Goal: Task Accomplishment & Management: Contribute content

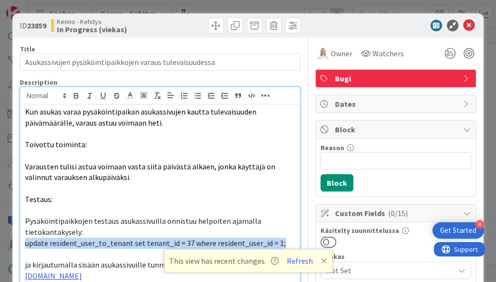
scroll to position [358, 280]
click at [24, 112] on div "Kun asukas varaa pysäköintipaikan asukassivujen kautta tulevaisuuden päivämäärä…" at bounding box center [160, 209] width 280 height 209
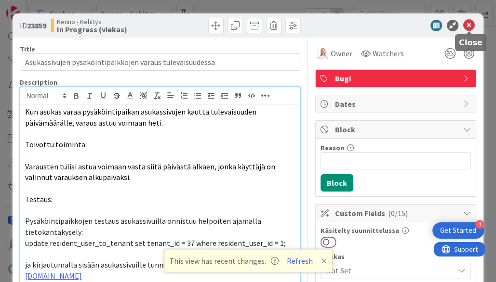
click at [466, 23] on icon at bounding box center [469, 26] width 12 height 12
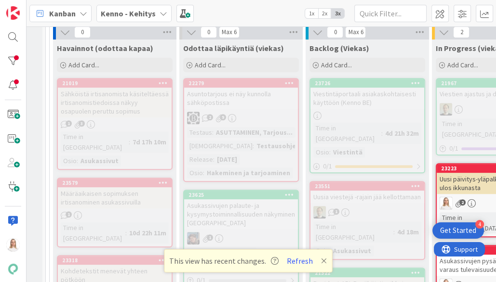
scroll to position [272, 8]
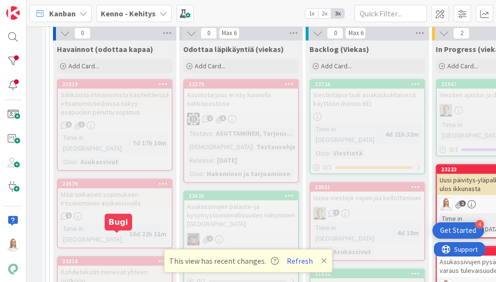
click at [111, 258] on div "23318" at bounding box center [116, 261] width 109 height 7
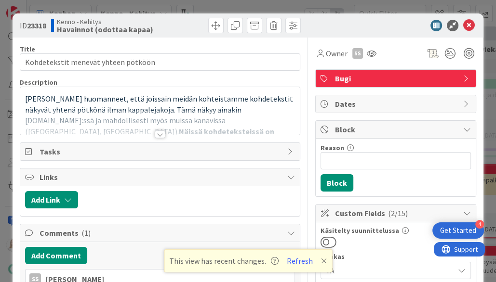
click at [160, 135] on div at bounding box center [160, 135] width 11 height 8
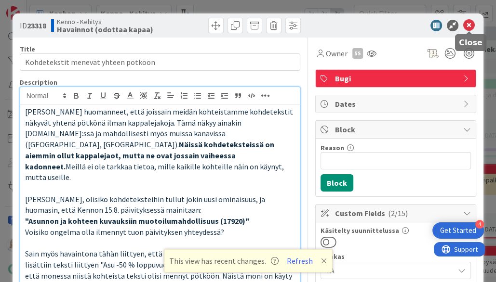
click at [469, 23] on icon at bounding box center [469, 26] width 12 height 12
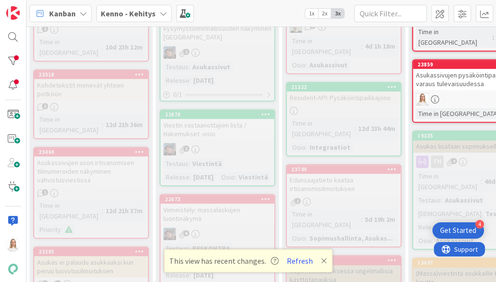
scroll to position [461, 31]
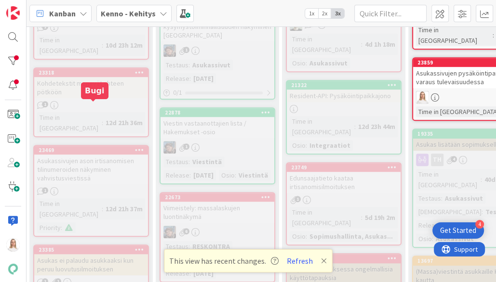
click at [90, 147] on div "23469" at bounding box center [93, 150] width 109 height 7
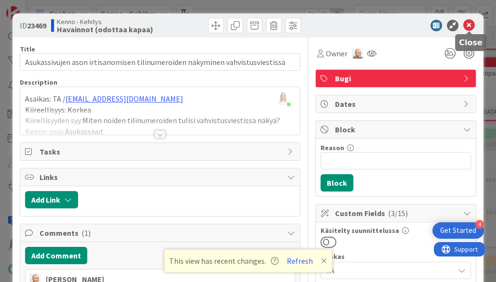
click at [471, 24] on icon at bounding box center [469, 26] width 12 height 12
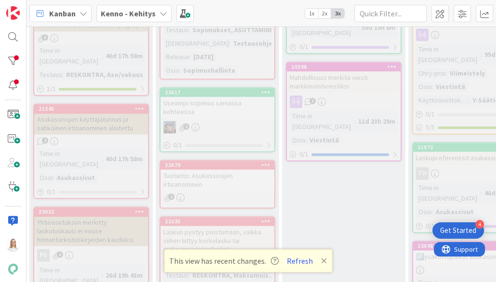
scroll to position [997, 31]
click at [321, 259] on icon at bounding box center [324, 261] width 6 height 8
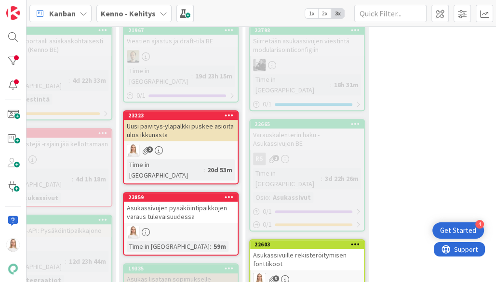
scroll to position [326, 321]
click at [189, 194] on div "23859" at bounding box center [182, 197] width 109 height 7
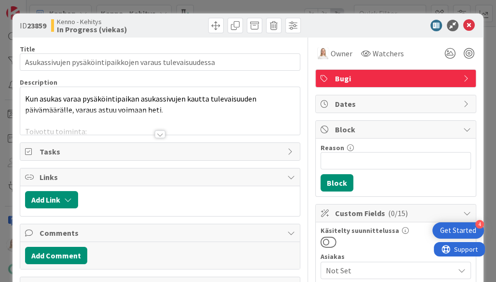
click at [160, 135] on div at bounding box center [160, 135] width 11 height 8
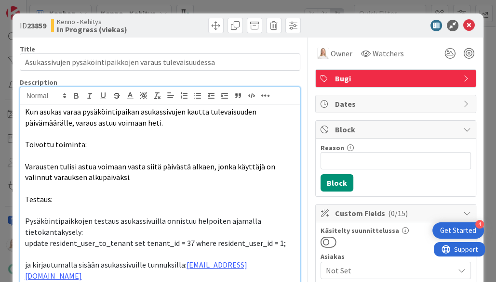
click at [109, 152] on p at bounding box center [160, 155] width 270 height 11
copy div "Kun asukas varaa pysäköintipaikan asukassivujen kautta tulevaisuuden päivämäärä…"
drag, startPoint x: 9, startPoint y: 170, endPoint x: 178, endPoint y: 160, distance: 169.4
click at [178, 162] on span "Varausten tulisi astua voimaan vasta siitä päivästä alkaen, jonka käyttäjä on v…" at bounding box center [150, 172] width 251 height 21
click at [179, 151] on p at bounding box center [160, 155] width 270 height 11
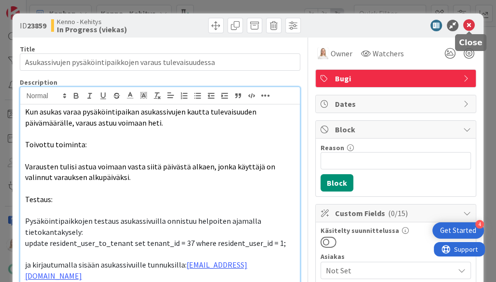
click at [468, 26] on icon at bounding box center [469, 26] width 12 height 12
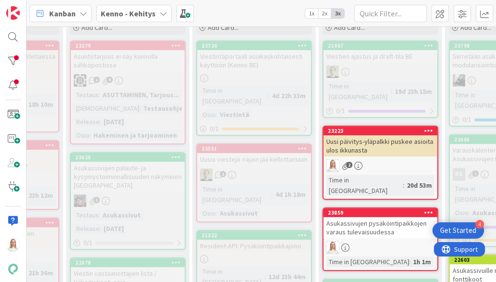
scroll to position [310, 121]
click at [394, 210] on div "23859" at bounding box center [381, 213] width 109 height 7
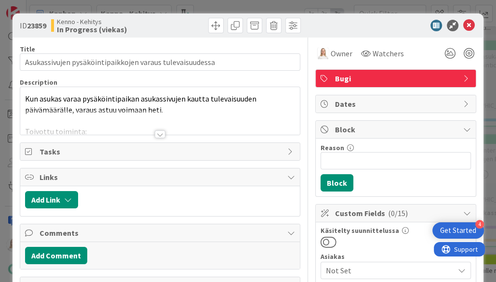
click at [160, 131] on div at bounding box center [160, 135] width 11 height 8
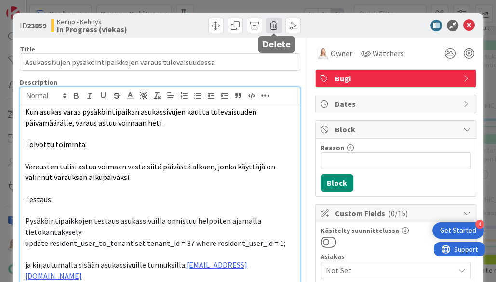
click at [274, 26] on span at bounding box center [273, 25] width 15 height 15
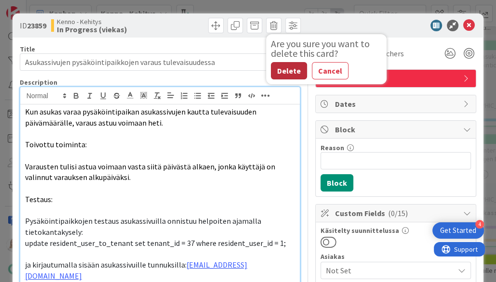
click at [284, 71] on button "Delete" at bounding box center [289, 70] width 36 height 17
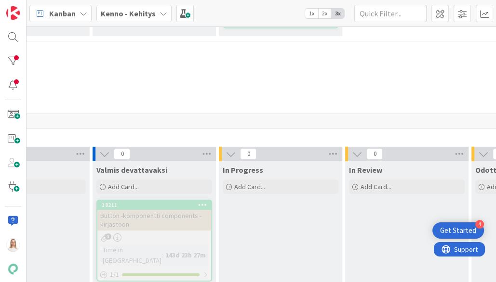
scroll to position [4646, 231]
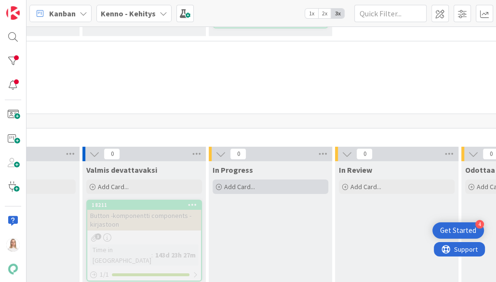
click at [231, 183] on span "Add Card..." at bounding box center [239, 187] width 31 height 9
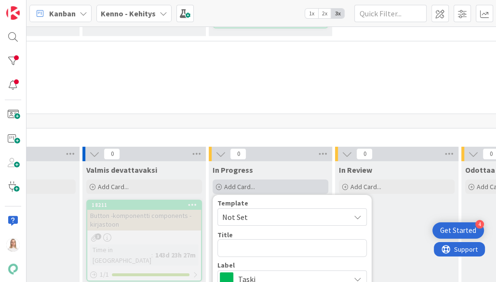
type textarea "x"
type textarea "V"
type textarea "x"
type textarea "Vi"
type textarea "x"
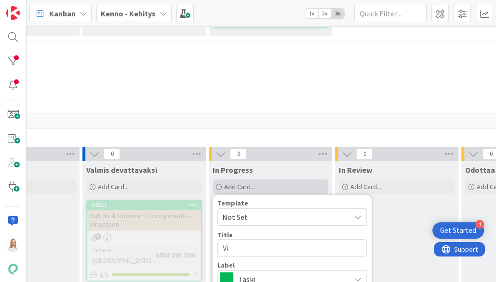
type textarea "Vie"
type textarea "x"
type textarea "Vie"
type textarea "x"
type textarea "Vie a"
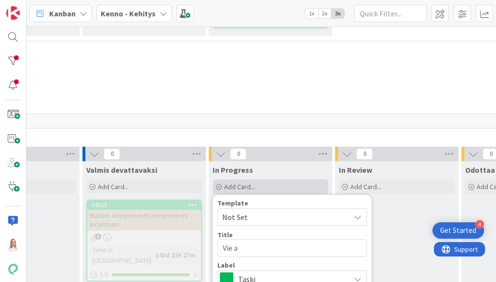
type textarea "x"
type textarea "Vie"
type textarea "x"
type textarea "Vie"
type textarea "x"
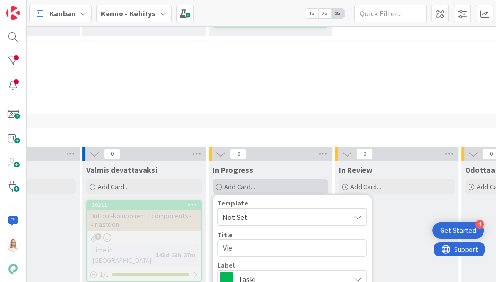
type textarea "Vi"
type textarea "x"
type textarea "V"
type textarea "x"
type textarea "A"
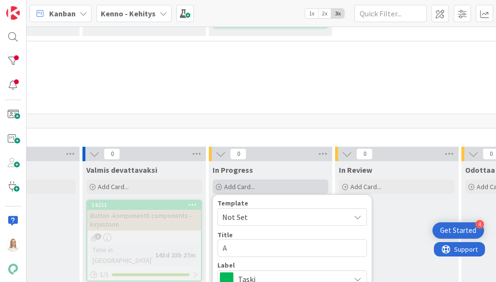
type textarea "x"
type textarea "Al"
type textarea "x"
type textarea "Ale"
type textarea "x"
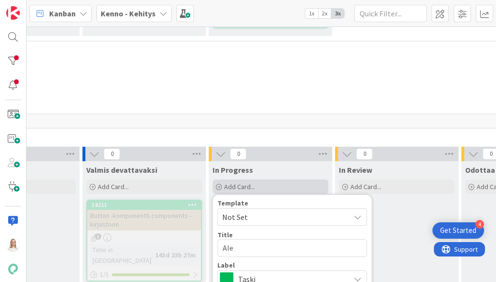
type textarea "Aler"
type textarea "x"
type textarea "Alert"
type textarea "x"
type textarea "Alert"
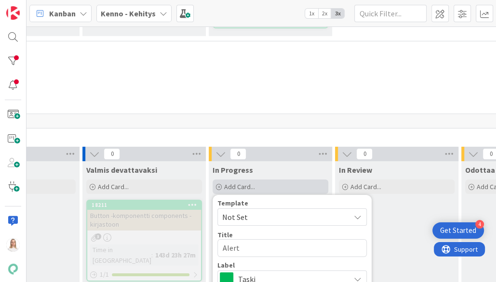
type textarea "x"
type textarea "Alert k"
type textarea "x"
type textarea "Alert ko"
type textarea "x"
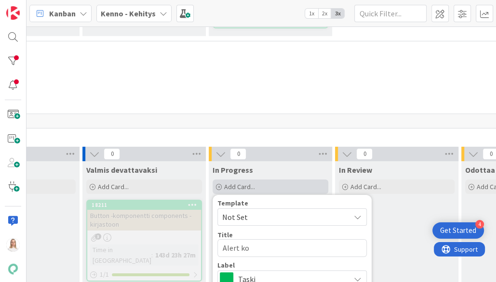
type textarea "Alert kom"
type textarea "x"
type textarea "Alert komp"
type textarea "x"
type textarea "Alert kompo"
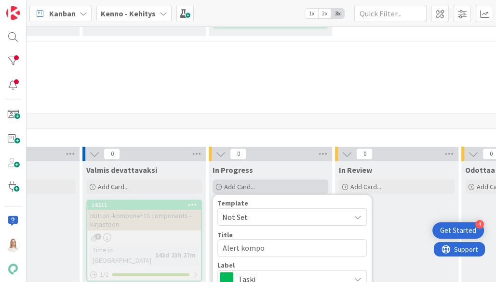
type textarea "x"
type textarea "Alert kompon"
type textarea "x"
type textarea "Alert kompone"
type textarea "x"
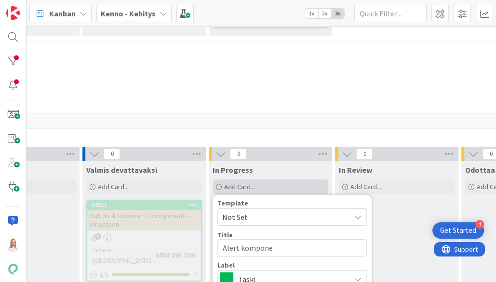
type textarea "Alert komponen"
type textarea "x"
type textarea "Alert komponent"
type textarea "x"
type textarea "Alert komponenti"
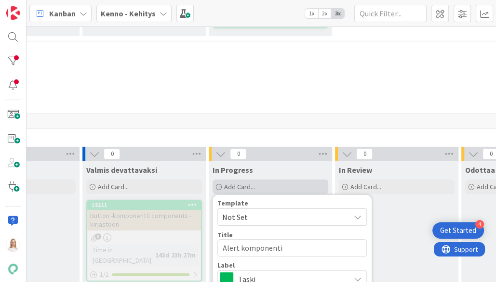
type textarea "x"
type textarea "Alert komponentin"
type textarea "x"
type textarea "Alert komponentin"
type textarea "x"
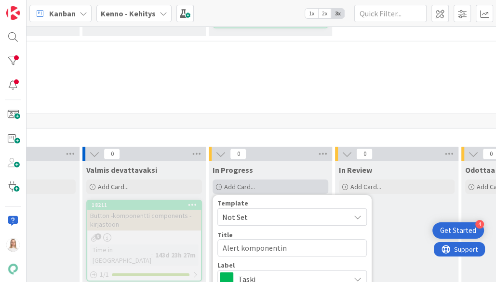
type textarea "Alert komponentin p"
type textarea "x"
type textarea "Alert komponentin pa"
type textarea "x"
type textarea "Alert komponentin par"
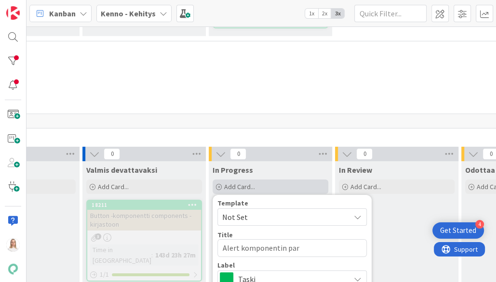
type textarea "x"
type textarea "Alert komponentin para"
type textarea "x"
type textarea "Alert komponentin paran"
type textarea "x"
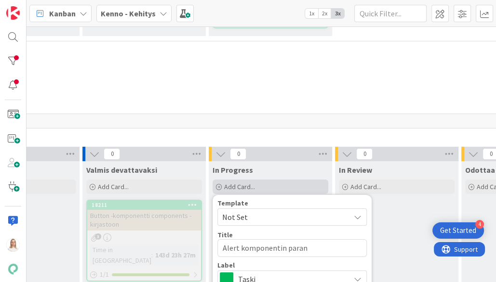
type textarea "Alert komponentin parann"
type textarea "x"
type textarea "Alert komponentin parannu"
type textarea "x"
type textarea "Alert komponentin parannuk"
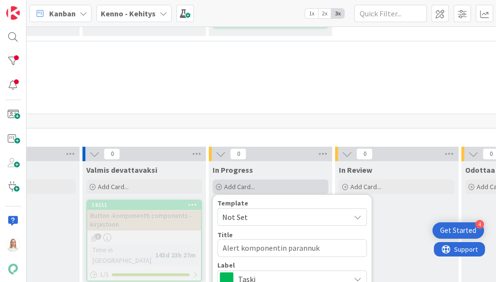
type textarea "x"
type textarea "Alert komponentin parannuks"
type textarea "x"
type textarea "Alert komponentin parannuksi"
type textarea "x"
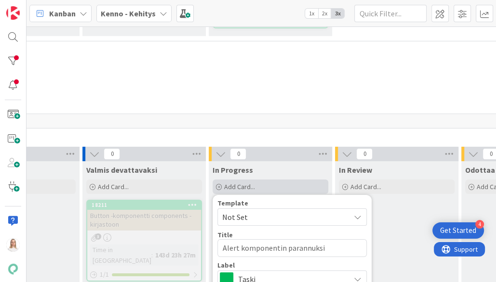
type textarea "Alert komponentin parannuksia"
type textarea "x"
type textarea "Alert komponentin parannuksia"
type textarea "x"
type textarea "Alert komponentin parannuksia j"
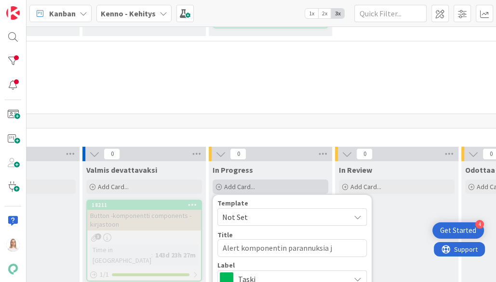
type textarea "x"
type textarea "Alert komponentin parannuksia ja"
type textarea "x"
type textarea "Alert komponentin parannuksia ja"
type textarea "x"
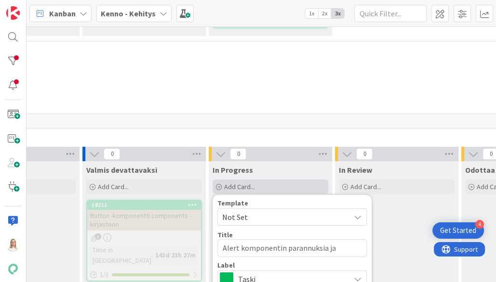
type textarea "Alert komponentin parannuksia ja s"
type textarea "x"
type textarea "Alert komponentin parannuksia ja sa"
type textarea "x"
type textarea "Alert komponentin parannuksia ja sam"
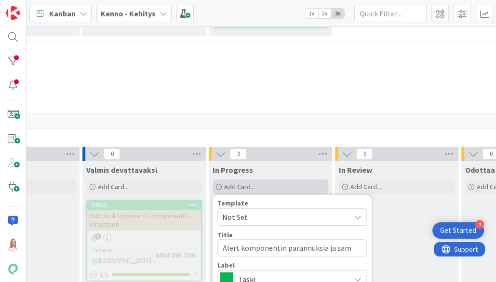
type textarea "x"
type textarea "Alert komponentin parannuksia ja sama"
type textarea "x"
type textarea "Alert komponentin parannuksia ja samal"
type textarea "x"
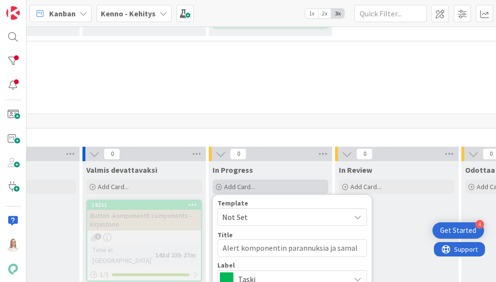
type textarea "Alert komponentin parannuksia ja samall"
type textarea "x"
type textarea "Alert komponentin parannuksia ja samalla"
type textarea "x"
type textarea "Alert komponentin parannuksia ja samalla"
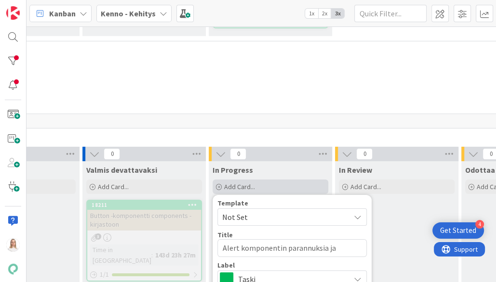
type textarea "x"
type textarea "Alert komponentin parannuksia ja samalla v"
type textarea "x"
type textarea "Alert komponentin parannuksia ja samalla vi"
type textarea "x"
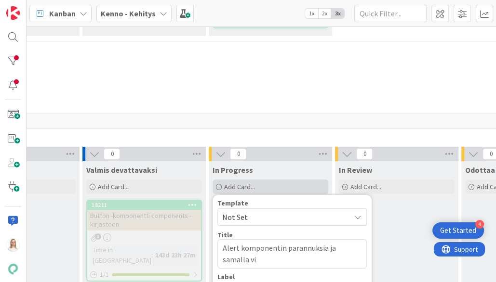
type textarea "Alert komponentin parannuksia ja samalla vie"
type textarea "x"
type textarea "Alert komponentin parannuksia ja samalla vied"
type textarea "x"
type textarea "Alert komponentin parannuksia ja samalla viedä"
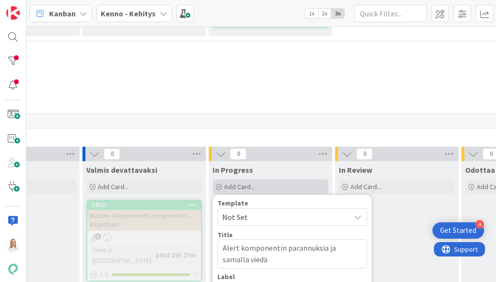
type textarea "x"
type textarea "Alert komponentin parannuksia ja samalla viedää"
type textarea "x"
type textarea "Alert komponentin parannuksia ja samalla viedään"
type textarea "x"
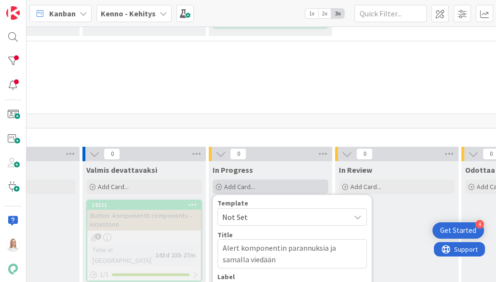
type textarea "Alert komponentin parannuksia ja samalla viedään"
type textarea "x"
type textarea "Alert komponentin parannuksia ja samalla viedään s"
type textarea "x"
type textarea "Alert komponentin parannuksia ja samalla viedään se"
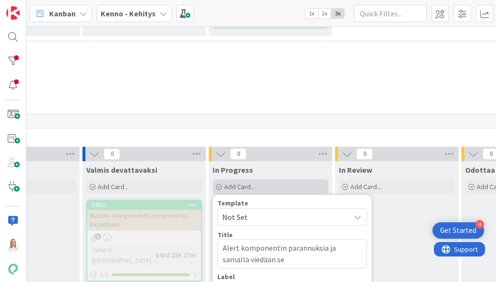
type textarea "x"
type textarea "Alert komponentin parannuksia ja samalla viedään se"
type textarea "x"
type textarea "Alert komponentin parannuksia ja samalla viedään se c"
type textarea "x"
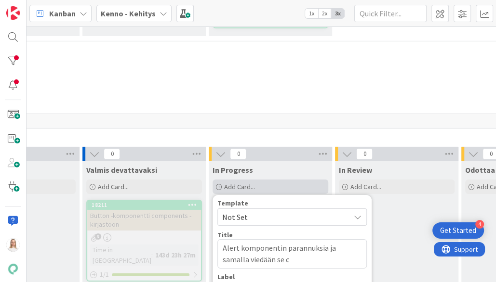
type textarea "Alert komponentin parannuksia ja samalla viedään se co"
type textarea "x"
type textarea "Alert komponentin parannuksia ja samalla viedään se com"
type textarea "x"
type textarea "Alert komponentin parannuksia ja samalla viedään se comp"
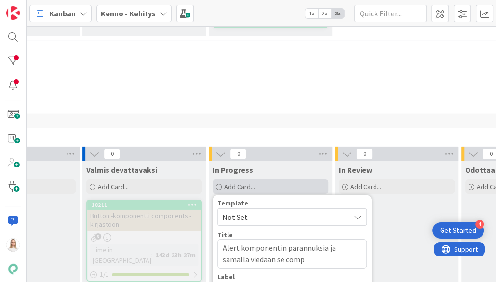
type textarea "x"
type textarea "Alert komponentin parannuksia ja samalla viedään se compo"
type textarea "x"
type textarea "Alert komponentin parannuksia ja samalla viedään se compon"
type textarea "x"
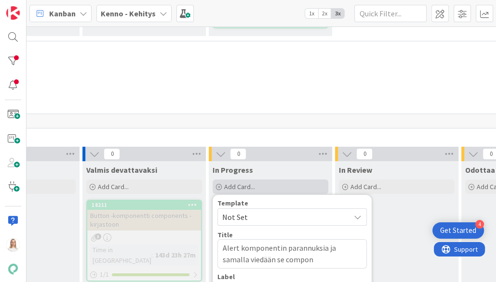
type textarea "Alert komponentin parannuksia ja samalla viedään se compone"
type textarea "x"
type textarea "Alert komponentin parannuksia ja samalla viedään se componen"
type textarea "x"
type textarea "Alert komponentin parannuksia ja samalla viedään se component"
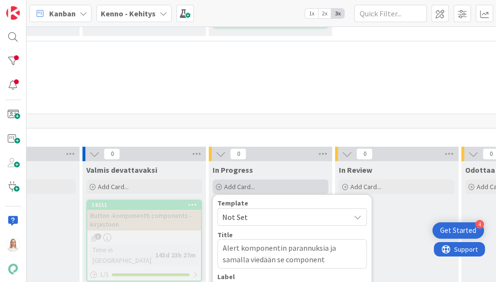
type textarea "x"
type textarea "Alert komponentin parannuksia ja samalla viedään se components"
type textarea "x"
type textarea "Alert komponentin parannuksia ja samalla viedään se components-"
type textarea "x"
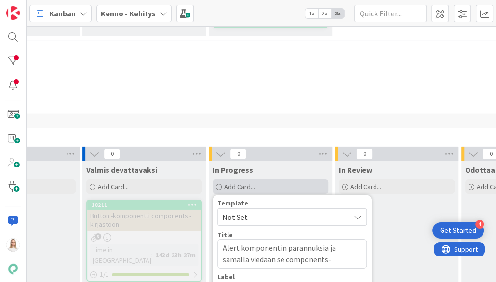
type textarea "Alert komponentin parannuksia ja samalla viedään se components-k"
type textarea "x"
type textarea "Alert komponentin parannuksia ja samalla viedään se components-ki"
type textarea "x"
type textarea "Alert komponentin parannuksia ja samalla viedään se components-kir"
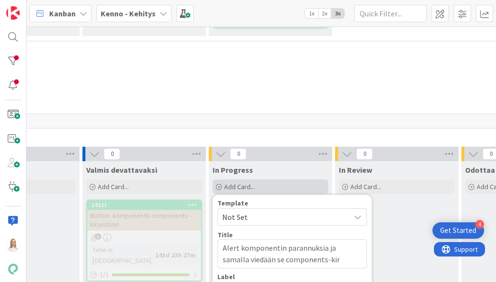
type textarea "x"
type textarea "Alert komponentin parannuksia ja samalla viedään se components-kirj"
type textarea "x"
type textarea "Alert komponentin parannuksia ja samalla viedään se components-kirja"
type textarea "x"
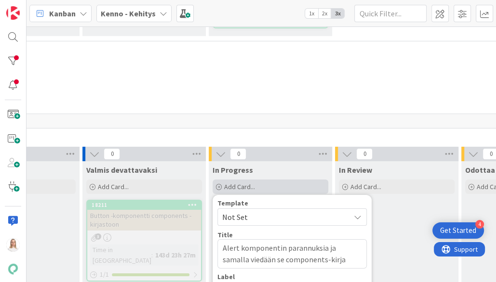
type textarea "Alert komponentin parannuksia ja samalla viedään se components-kirjas"
type textarea "x"
type textarea "Alert komponentin parannuksia ja samalla viedään se components-kirjast"
type textarea "x"
type textarea "Alert komponentin parannuksia ja samalla viedään se components-kirjasto"
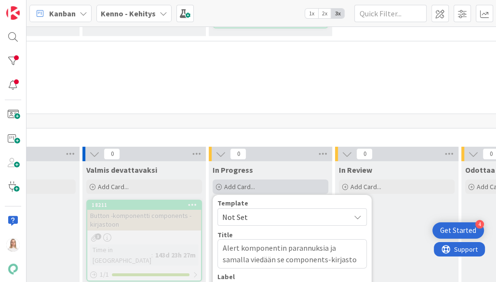
type textarea "x"
type textarea "Alert komponentin parannuksia ja samalla viedään se components-kirjastoo"
type textarea "x"
type textarea "Alert komponentin parannuksia ja samalla viedään se components-kirjastoon"
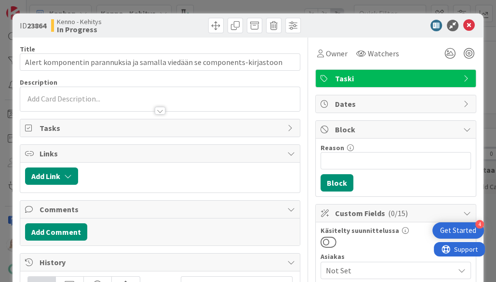
click at [69, 99] on div at bounding box center [160, 99] width 280 height 24
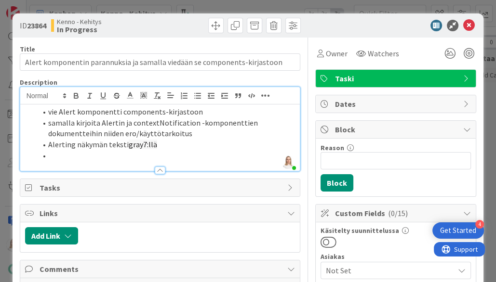
click at [74, 145] on li "Alerting näkymän teksti gray7:llä" at bounding box center [166, 144] width 259 height 11
click at [189, 143] on li "Alertin keltainen näkymän teksti gray7:llä" at bounding box center [166, 144] width 259 height 11
click at [106, 151] on li at bounding box center [166, 155] width 259 height 11
click at [73, 143] on li "Alertin keltainen näkymän teksti gray7:llä" at bounding box center [166, 144] width 259 height 11
click at [75, 145] on li "[PERSON_NAME] näkymän teksti gray7:llä" at bounding box center [166, 144] width 259 height 11
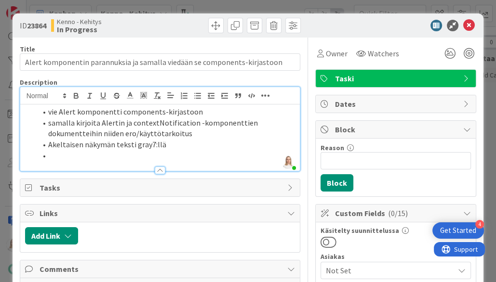
click at [71, 155] on li at bounding box center [166, 155] width 259 height 11
click at [53, 143] on li "Akeltaisen näkymän teksti gray7:llä" at bounding box center [166, 144] width 259 height 11
click at [52, 153] on li at bounding box center [166, 155] width 259 height 11
click at [339, 54] on span "Owner" at bounding box center [337, 54] width 22 height 12
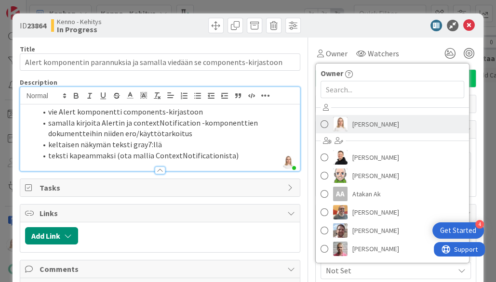
click at [377, 124] on span "[PERSON_NAME]" at bounding box center [375, 124] width 47 height 14
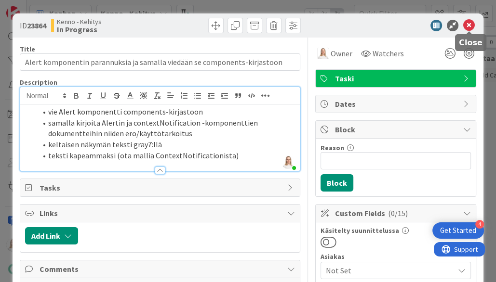
click at [470, 24] on icon at bounding box center [469, 26] width 12 height 12
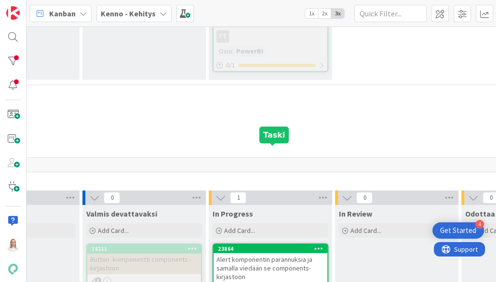
click at [267, 246] on div "23864" at bounding box center [272, 249] width 109 height 7
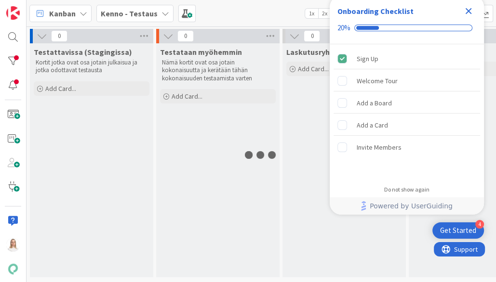
click at [470, 12] on icon "Close Checklist" at bounding box center [469, 11] width 12 height 12
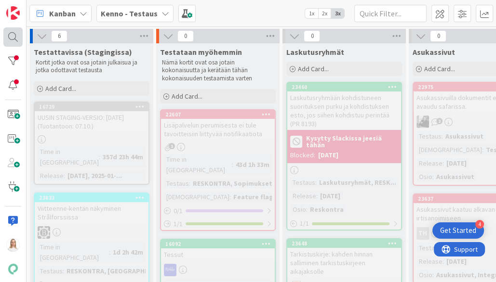
click at [13, 36] on div at bounding box center [12, 36] width 19 height 19
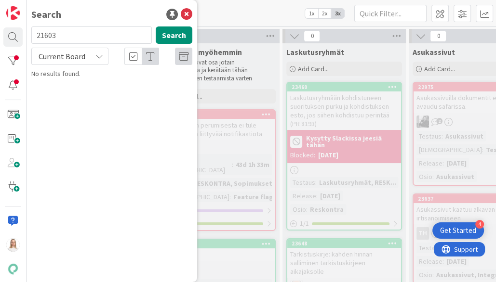
type input "21603"
click at [67, 55] on span "Current Board" at bounding box center [62, 57] width 47 height 10
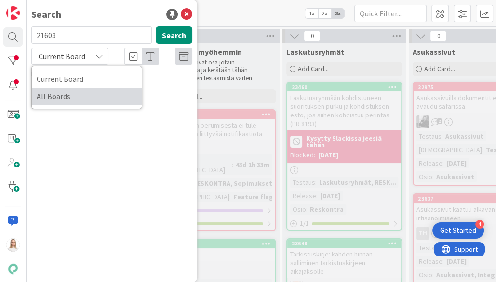
click at [64, 98] on span "All Boards" at bounding box center [87, 96] width 100 height 14
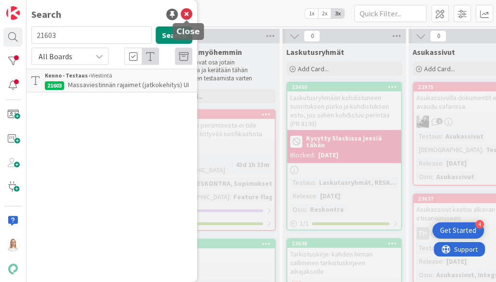
click at [184, 15] on icon at bounding box center [187, 15] width 12 height 12
